Goal: Entertainment & Leisure: Consume media (video, audio)

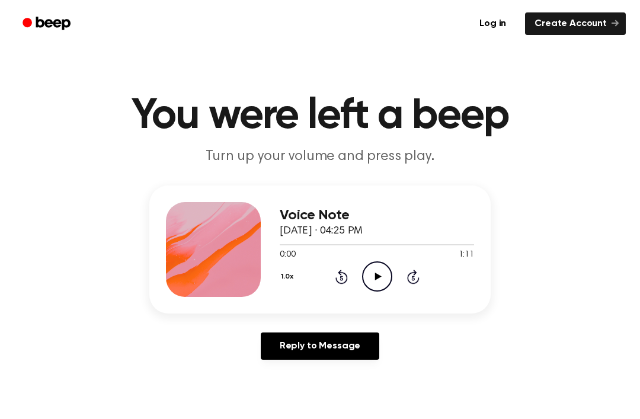
click at [382, 279] on icon "Play Audio" at bounding box center [377, 276] width 30 height 30
click at [380, 272] on icon "Pause Audio" at bounding box center [377, 276] width 30 height 30
click at [281, 245] on div at bounding box center [293, 244] width 26 height 1
click at [280, 244] on div at bounding box center [293, 244] width 26 height 1
click at [290, 243] on div at bounding box center [377, 243] width 194 height 9
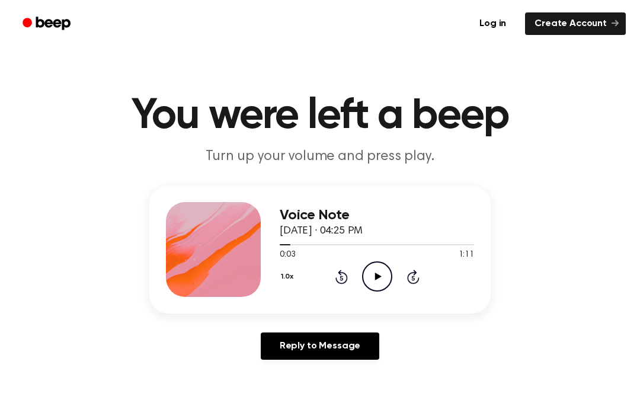
click at [382, 273] on icon "Play Audio" at bounding box center [377, 276] width 30 height 30
click at [300, 243] on span at bounding box center [303, 244] width 9 height 9
click at [381, 277] on icon "Pause Audio" at bounding box center [377, 276] width 30 height 30
click at [370, 264] on circle at bounding box center [377, 276] width 29 height 29
click at [369, 273] on icon "Pause Audio" at bounding box center [377, 276] width 30 height 30
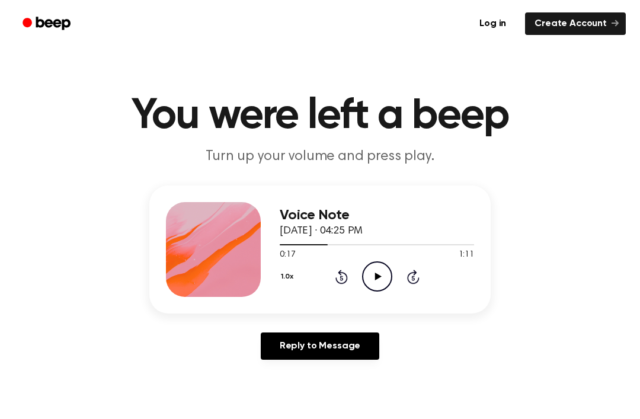
click at [394, 284] on div "1.0x Rewind 5 seconds Play Audio Skip 5 seconds" at bounding box center [377, 276] width 194 height 30
click at [363, 268] on icon "Play Audio" at bounding box center [377, 276] width 30 height 30
click at [371, 262] on icon "Pause Audio" at bounding box center [377, 276] width 30 height 30
click at [391, 270] on icon "Play Audio" at bounding box center [377, 276] width 30 height 30
